Goal: Navigation & Orientation: Find specific page/section

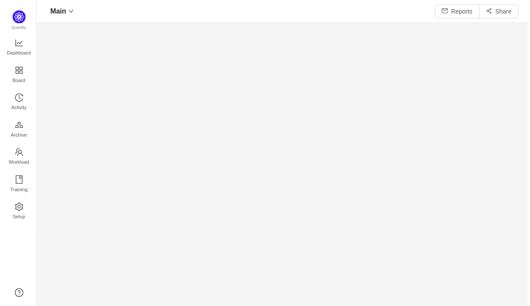
scroll to position [309, 496]
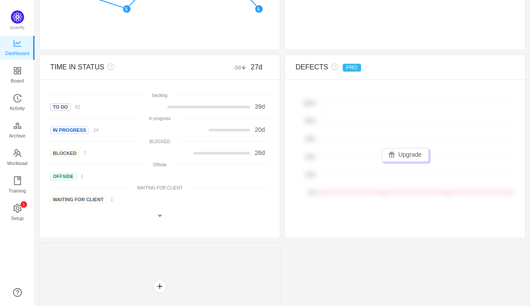
scroll to position [388, 0]
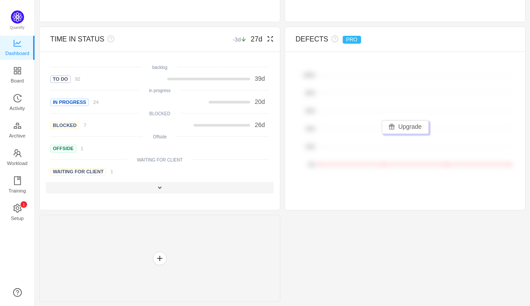
click at [173, 186] on div at bounding box center [160, 187] width 228 height 11
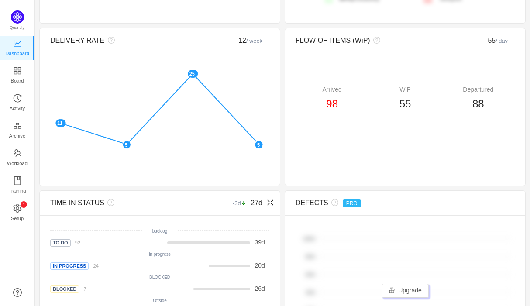
scroll to position [158, 0]
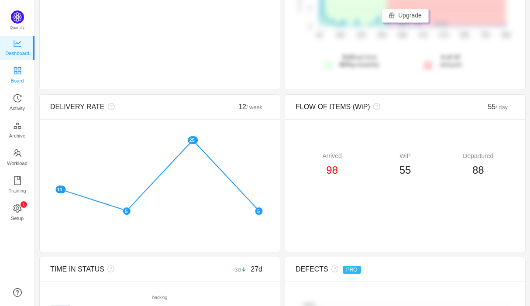
click at [18, 76] on span "Board" at bounding box center [17, 80] width 13 height 17
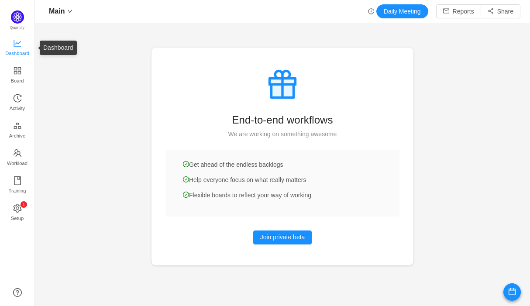
click at [13, 52] on span "Dashboard" at bounding box center [17, 53] width 24 height 17
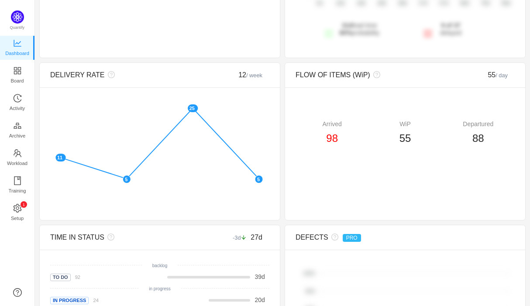
scroll to position [191, 0]
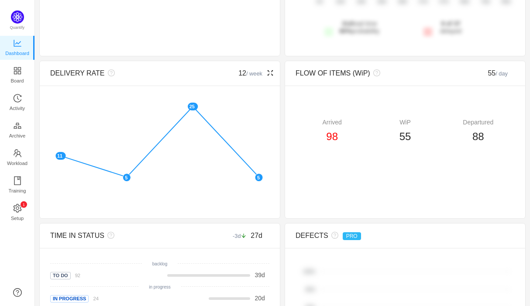
scroll to position [192, 0]
